Goal: Contribute content: Contribute content

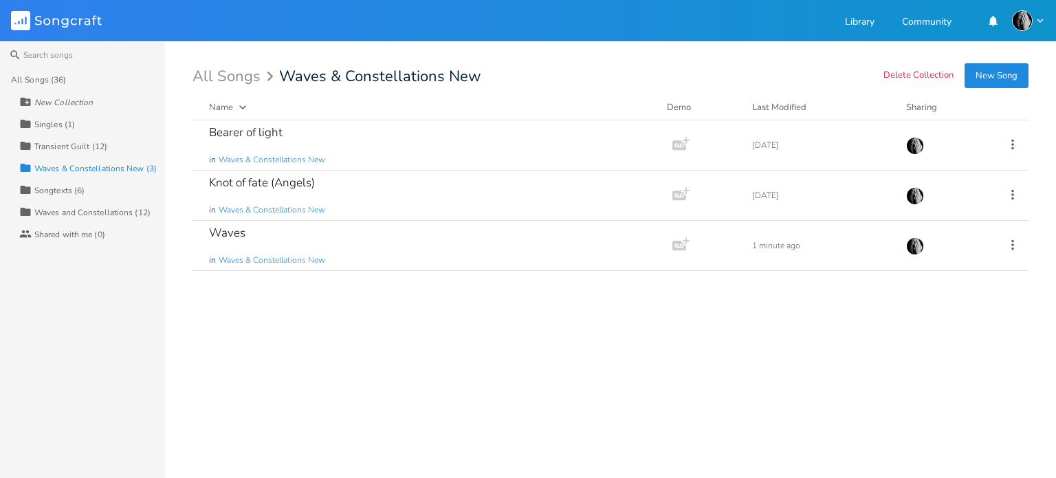
click at [329, 405] on div "Bearer of light in Waves & Constellations New Add Demo [DATE] Knot of fate (Ang…" at bounding box center [610, 293] width 836 height 346
click at [315, 237] on div "Waves in Waves & Constellations New" at bounding box center [429, 245] width 441 height 49
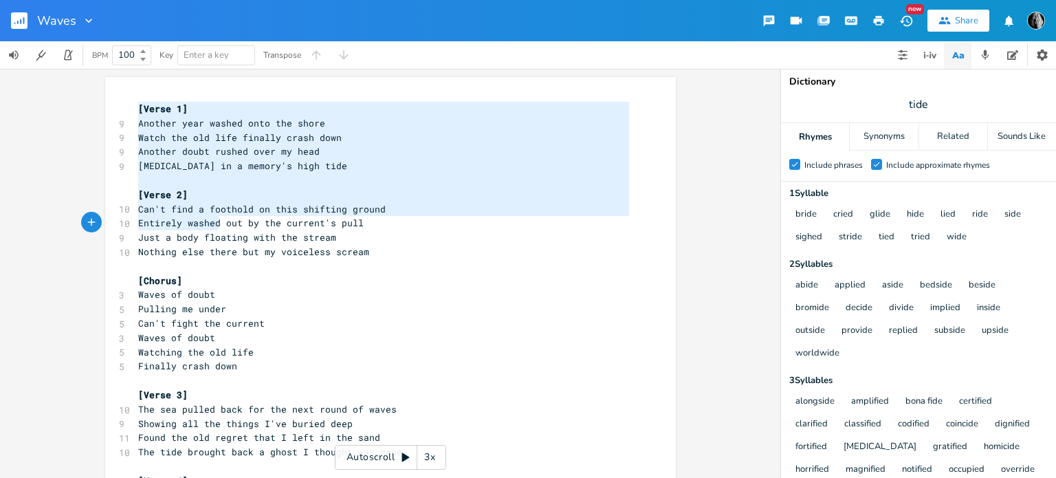
drag, startPoint x: 134, startPoint y: 108, endPoint x: 234, endPoint y: 238, distance: 163.7
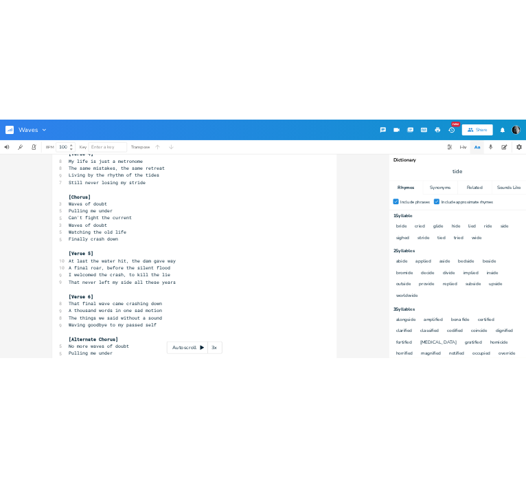
scroll to position [595, 0]
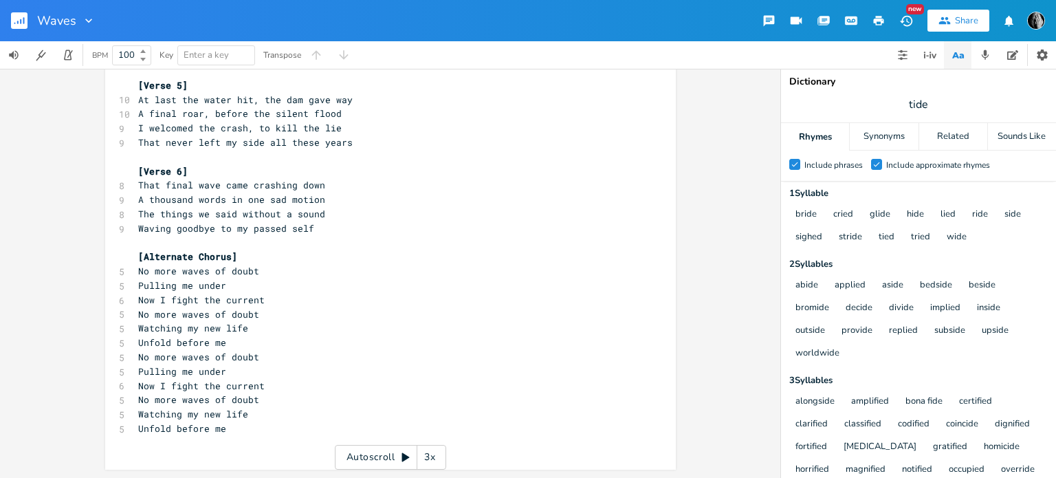
type textarea "[Verse 1] Another year washed onto the shore Watch the old life finally crash d…"
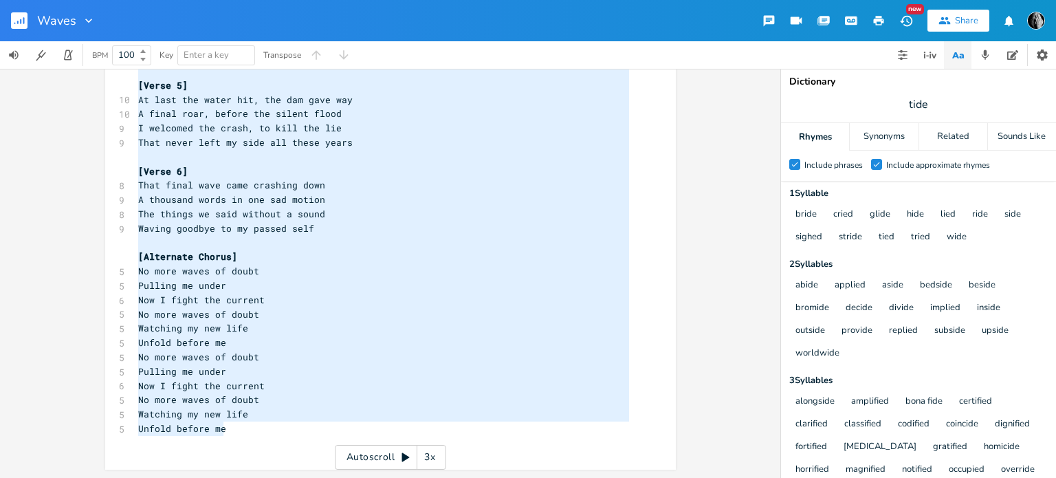
click at [238, 432] on pre "Unfold before me" at bounding box center [383, 428] width 496 height 14
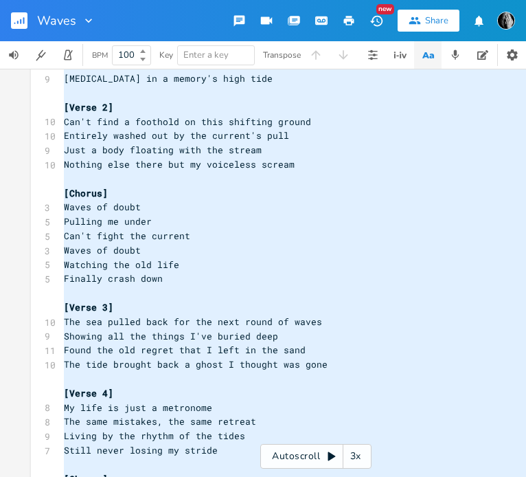
scroll to position [0, 0]
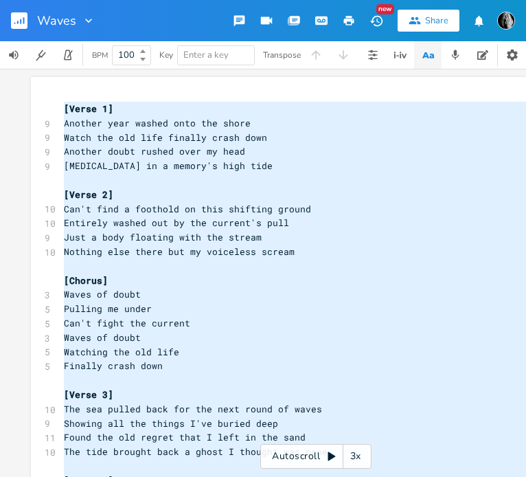
click at [175, 302] on pre "Pulling me under" at bounding box center [309, 309] width 496 height 14
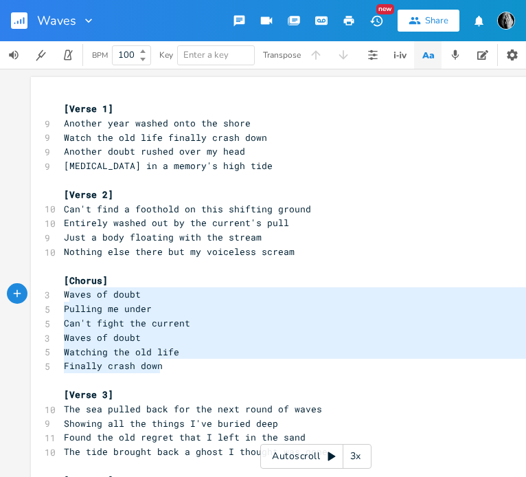
type textarea "[Chorus] Waves of doubt Pulling me under Can't fight the current Waves of doubt…"
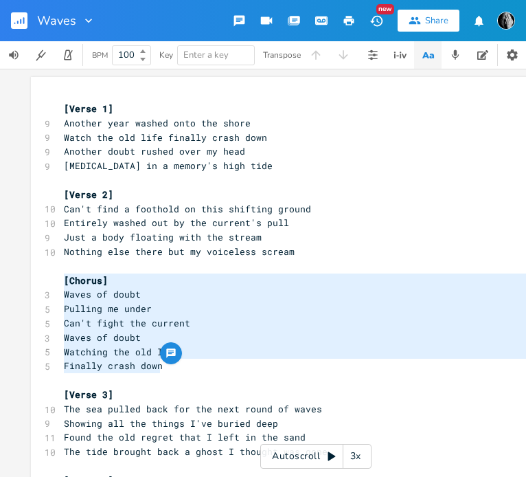
drag, startPoint x: 175, startPoint y: 365, endPoint x: 60, endPoint y: 286, distance: 138.8
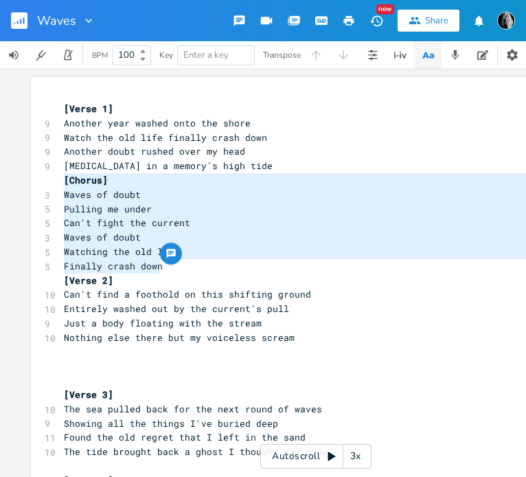
click at [252, 168] on pre "[MEDICAL_DATA] in a memory's high tide" at bounding box center [309, 166] width 496 height 14
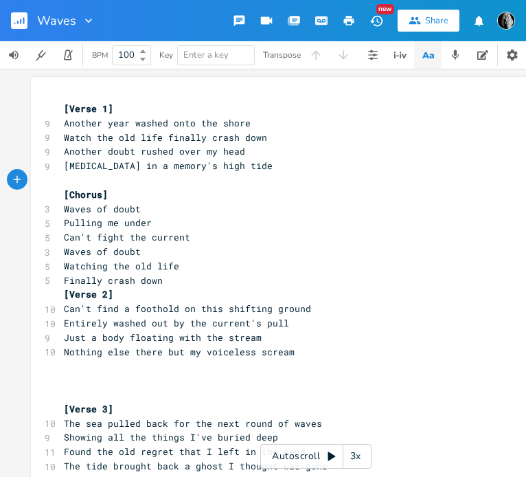
click at [152, 210] on pre "Waves of doubt" at bounding box center [309, 209] width 496 height 14
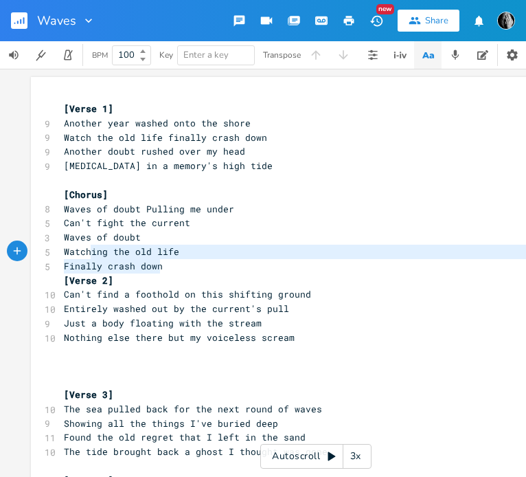
type textarea "Waves of doubt Pulling me under Can't fight the current Waves of doubt Watching…"
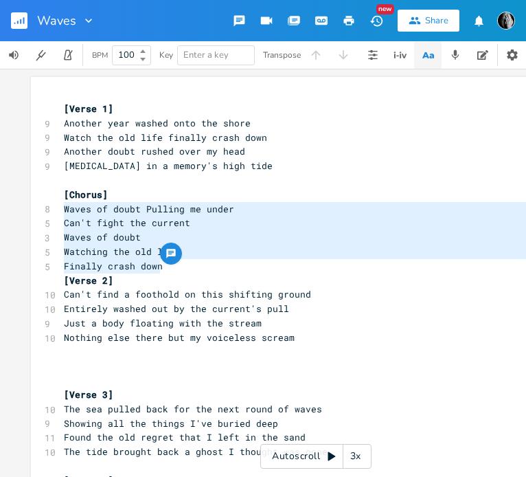
drag, startPoint x: 165, startPoint y: 263, endPoint x: 44, endPoint y: 212, distance: 131.2
paste textarea
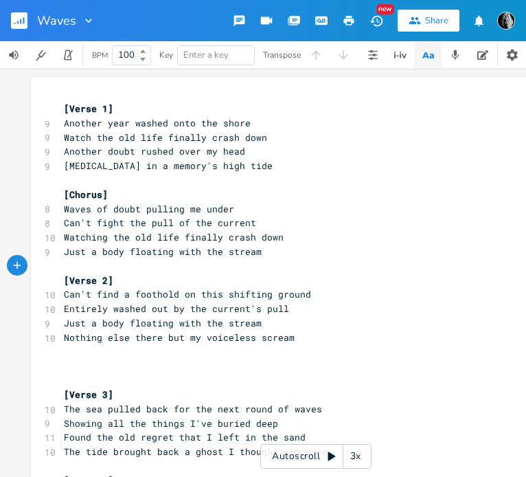
click at [238, 280] on pre "[Verse 2]" at bounding box center [309, 281] width 496 height 14
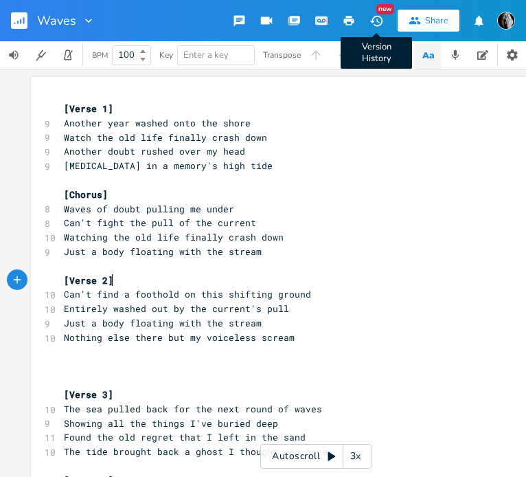
click at [378, 24] on icon "button" at bounding box center [377, 21] width 14 height 14
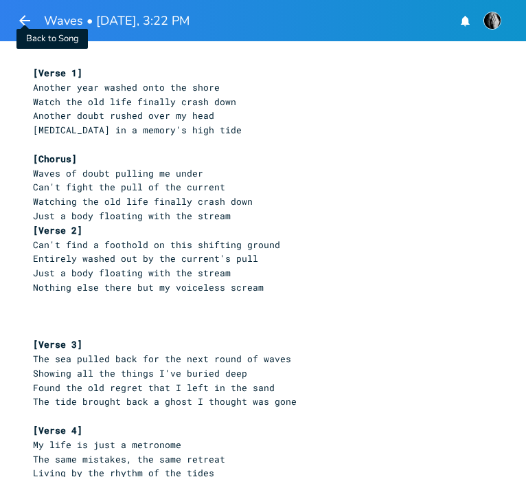
click at [25, 21] on icon "button" at bounding box center [24, 20] width 16 height 16
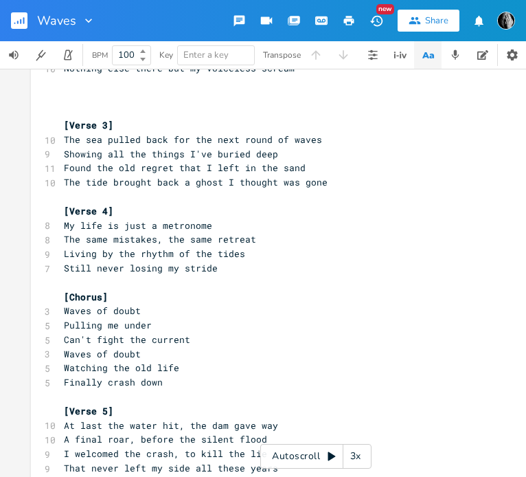
scroll to position [275, 0]
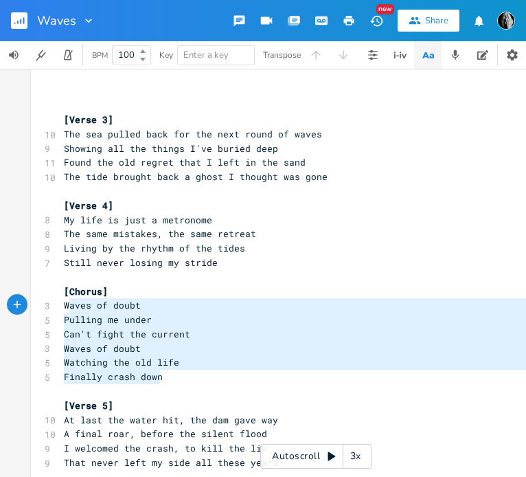
type textarea "[Chorus] Waves of doubt Pulling me under Can't fight the current Waves of doubt…"
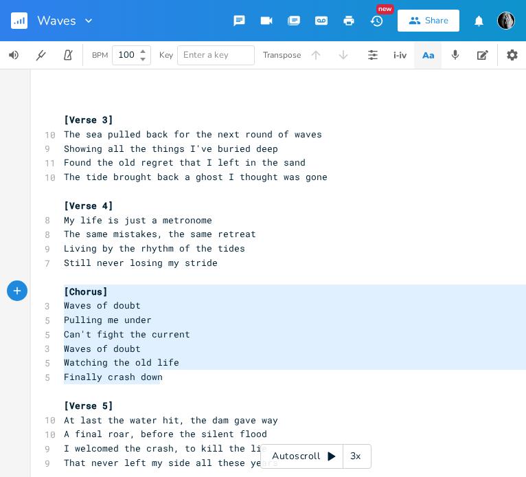
drag, startPoint x: 163, startPoint y: 380, endPoint x: 58, endPoint y: 297, distance: 134.1
click at [61, 297] on div "[Verse 1] 9 Another year washed onto the shore 9 Watch the old life finally cra…" at bounding box center [309, 299] width 496 height 944
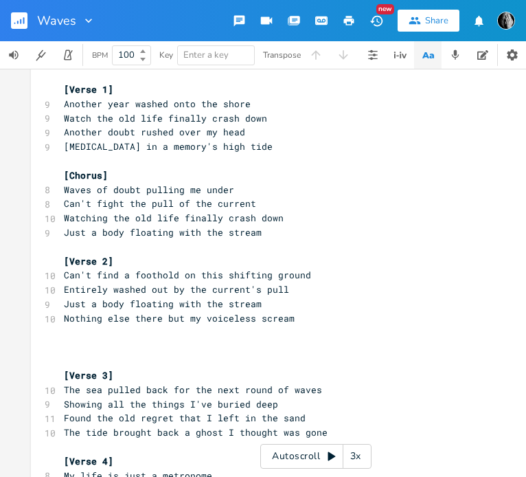
scroll to position [0, 0]
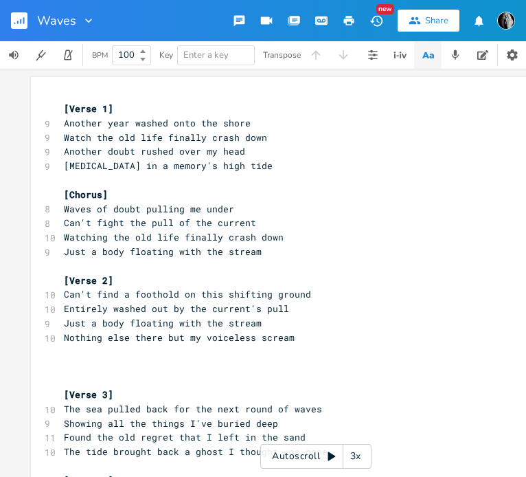
click at [81, 365] on pre "​" at bounding box center [309, 366] width 496 height 14
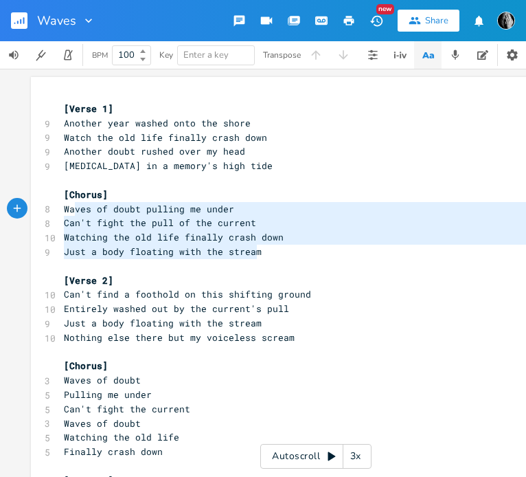
type textarea "[Chorus] Waves of doubt pulling me under Can't fight the pull of the current Wa…"
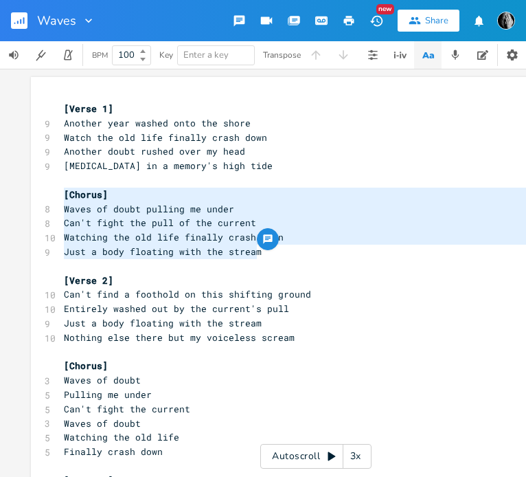
drag, startPoint x: 265, startPoint y: 254, endPoint x: 54, endPoint y: 190, distance: 220.2
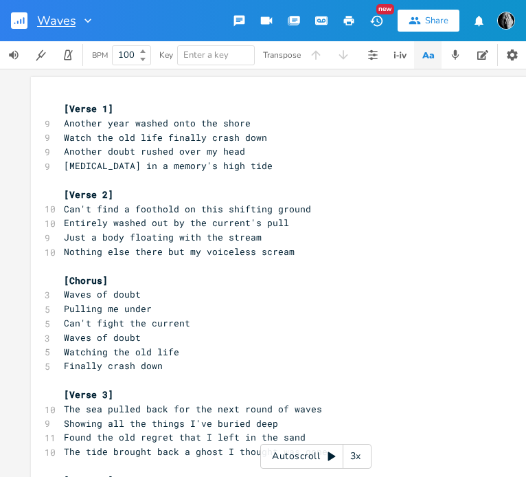
click at [73, 21] on input "Waves" at bounding box center [56, 20] width 38 height 12
type input "Waves (Original)"
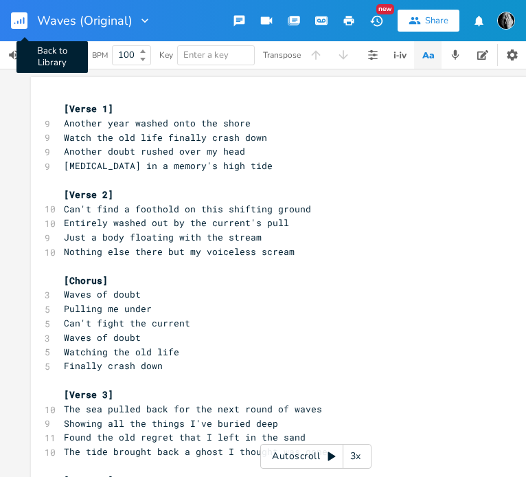
click at [14, 23] on icon "button" at bounding box center [14, 23] width 1 height 1
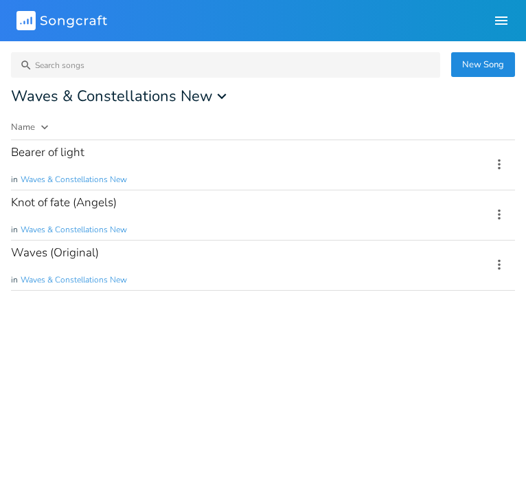
click at [474, 64] on button "New Song" at bounding box center [484, 64] width 64 height 25
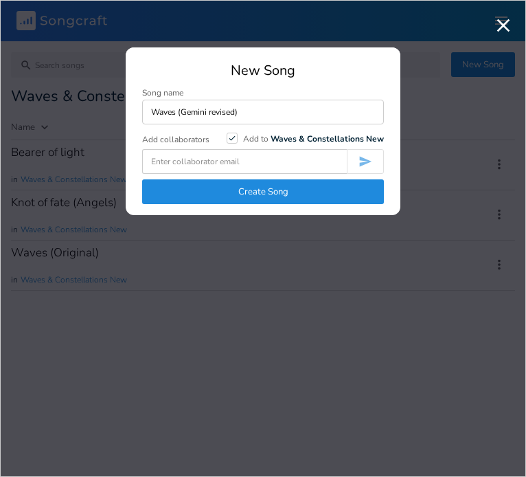
type input "Waves (Gemini revised)"
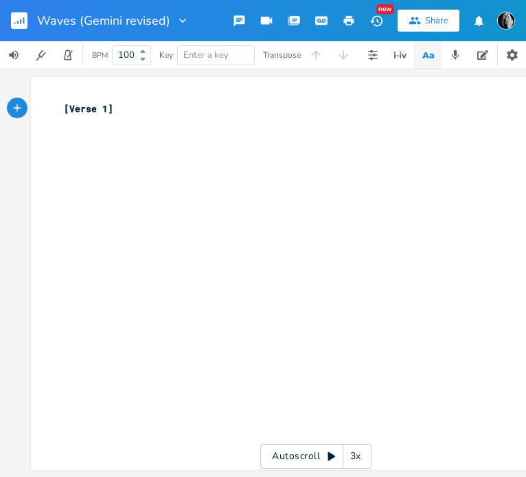
click at [126, 113] on pre "[Verse 1]" at bounding box center [309, 109] width 496 height 14
type textarea "[Verse 1]"
drag, startPoint x: 126, startPoint y: 113, endPoint x: 41, endPoint y: 108, distance: 85.4
click at [41, 108] on div "[Verse 1] x [Verse 1] ​" at bounding box center [316, 273] width 570 height 393
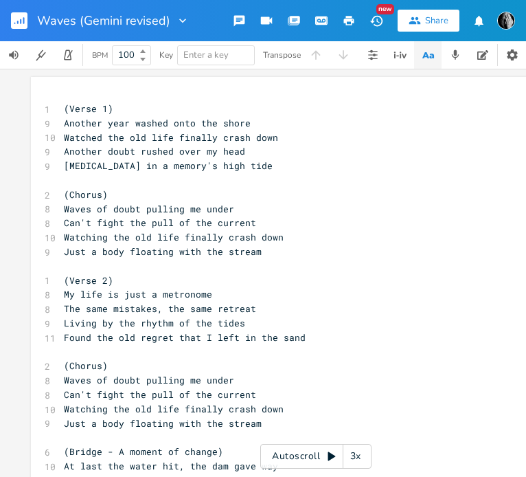
scroll to position [166, 0]
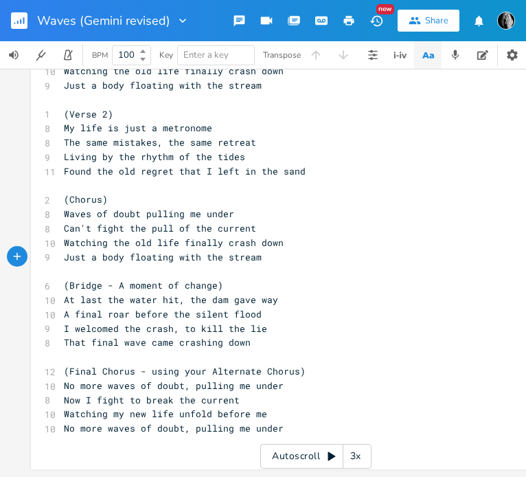
click at [263, 251] on pre "Just a body floating with the stream" at bounding box center [309, 257] width 496 height 14
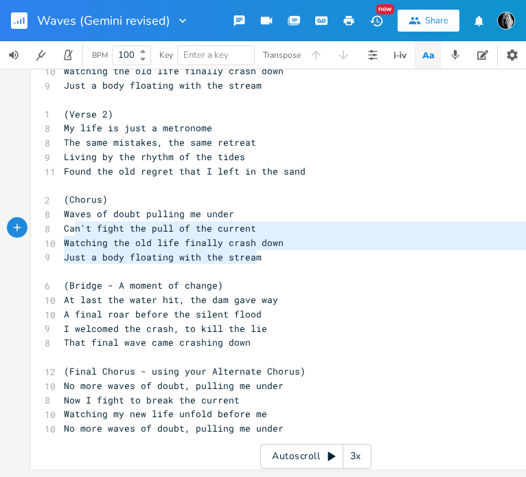
type textarea "Waves of doubt pulling me under Can't fight the pull of the current Watching th…"
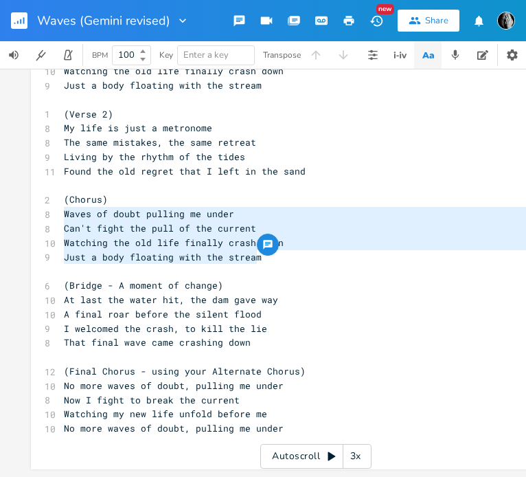
drag, startPoint x: 217, startPoint y: 256, endPoint x: 60, endPoint y: 220, distance: 160.7
click at [61, 220] on div "1 (Verse 1) 9 Another year washed onto the shore 10 Watched the old life finall…" at bounding box center [309, 192] width 496 height 515
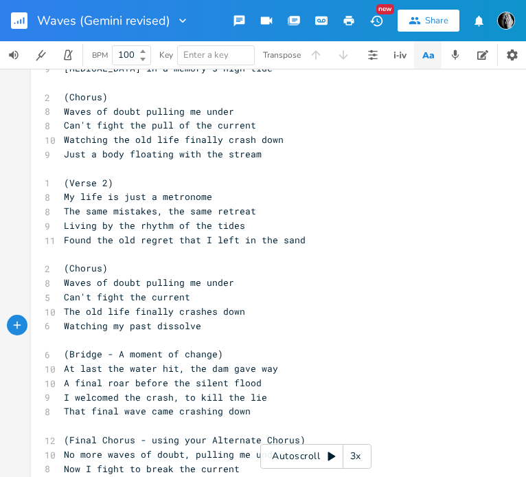
scroll to position [38, 0]
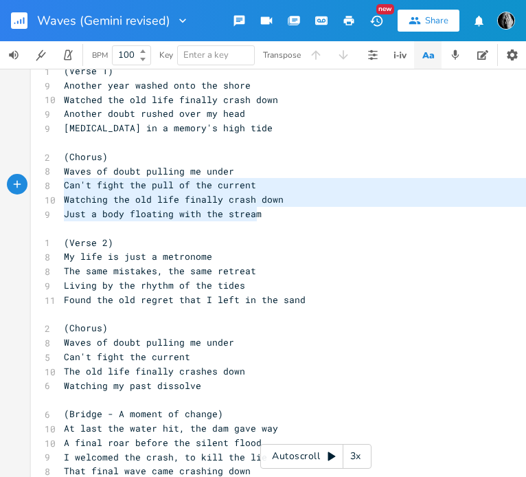
type textarea "Waves of doubt pulling me under Can't fight the pull of the current Watching th…"
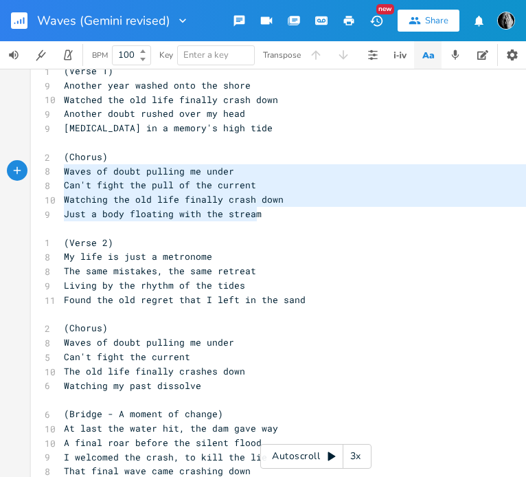
drag, startPoint x: 267, startPoint y: 213, endPoint x: 60, endPoint y: 177, distance: 210.0
click at [61, 177] on div "1 (Verse 1) 9 Another year washed onto the shore 10 Watched the old life finall…" at bounding box center [309, 321] width 496 height 515
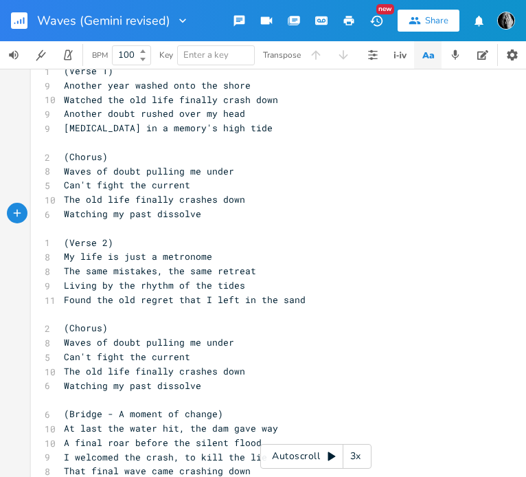
scroll to position [175, 0]
